Goal: Information Seeking & Learning: Learn about a topic

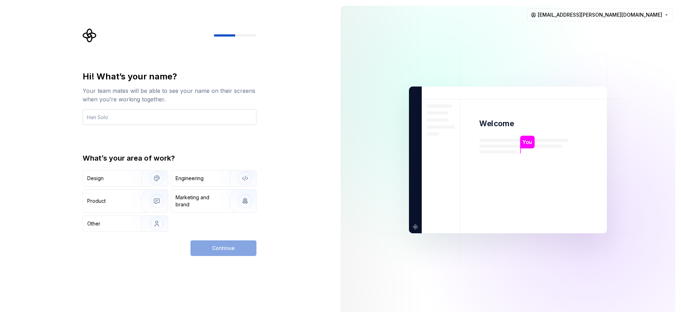
click at [114, 119] on input "text" at bounding box center [170, 117] width 174 height 16
type input "[PERSON_NAME]"
click at [113, 176] on div "Design" at bounding box center [109, 178] width 45 height 7
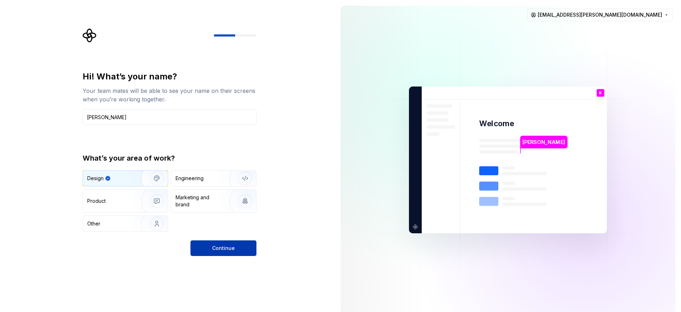
click at [239, 249] on button "Continue" at bounding box center [224, 249] width 66 height 16
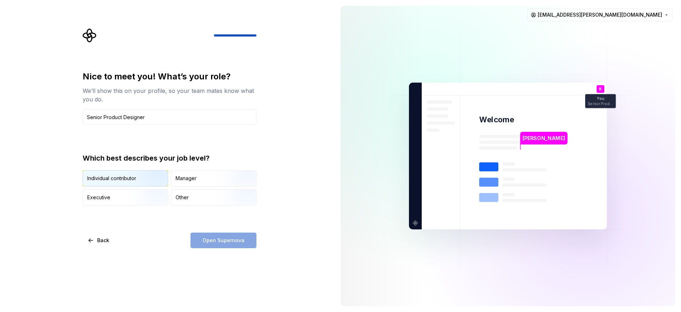
type input "Senior Product Designer"
click at [119, 177] on div "Individual contributor" at bounding box center [111, 178] width 49 height 7
click at [227, 240] on span "Open Supernova" at bounding box center [224, 240] width 42 height 7
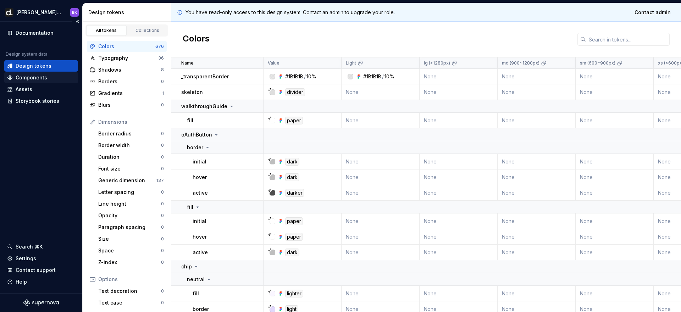
click at [24, 79] on div "Components" at bounding box center [32, 77] width 32 height 7
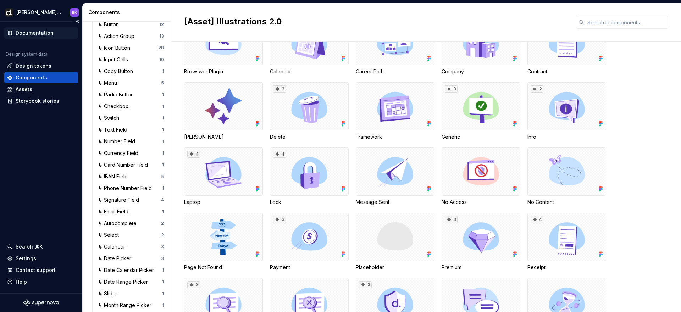
scroll to position [8, 0]
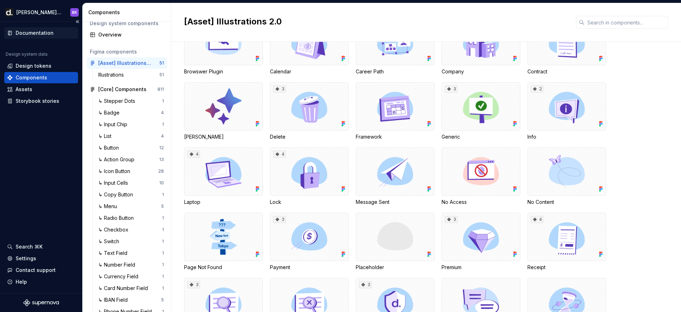
click at [37, 30] on div "Documentation" at bounding box center [35, 32] width 38 height 7
click at [29, 32] on div "Documentation" at bounding box center [35, 32] width 38 height 7
